Goal: Transaction & Acquisition: Obtain resource

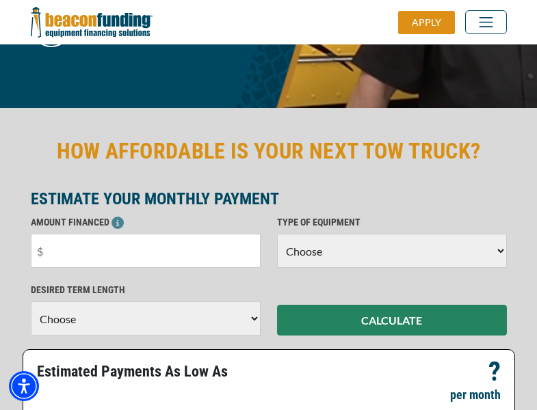
scroll to position [334, 0]
